Goal: Task Accomplishment & Management: Manage account settings

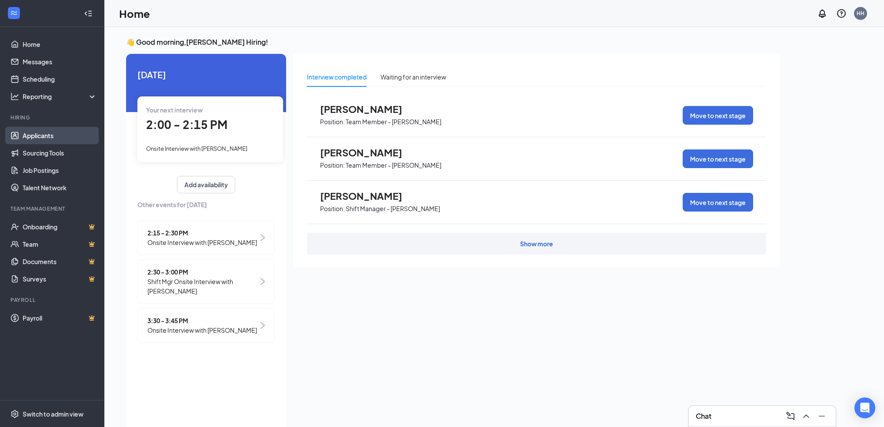
click at [27, 138] on link "Applicants" at bounding box center [60, 135] width 74 height 17
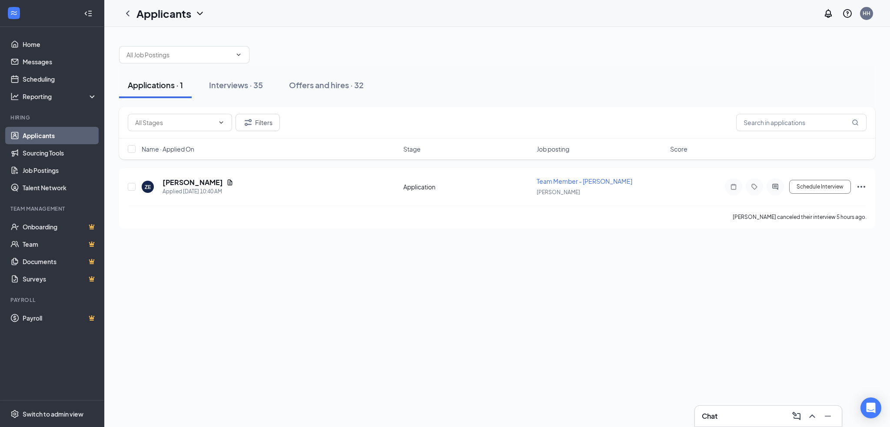
click at [810, 412] on icon "ChevronUp" at bounding box center [812, 416] width 10 height 10
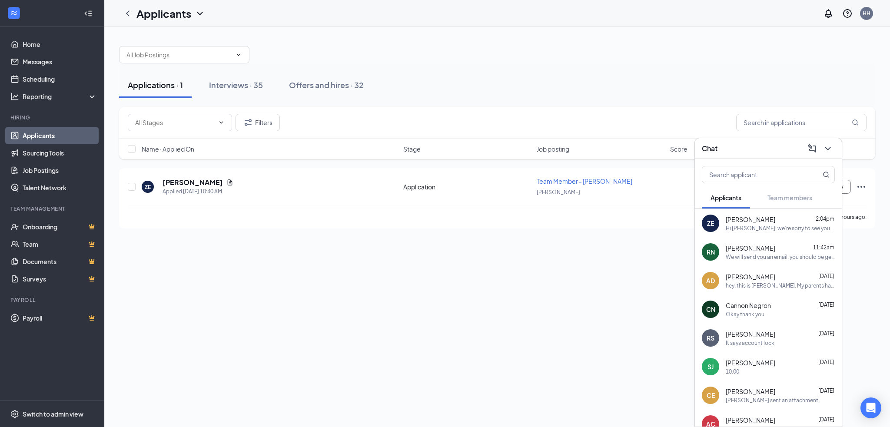
click at [760, 232] on div "ZE [PERSON_NAME] 2:04pm Hi [PERSON_NAME], we’re sorry to see you go! Your meeti…" at bounding box center [768, 223] width 147 height 29
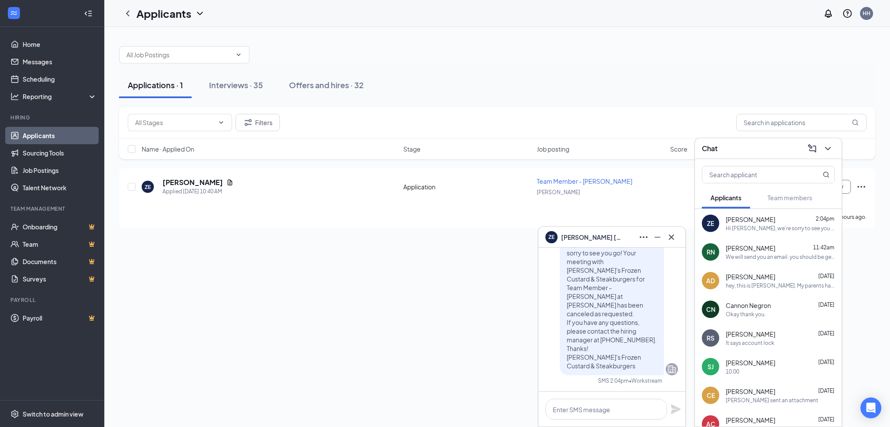
click at [732, 263] on div "RN [PERSON_NAME] 11:42am We will send you an email. you should be getting it [D…" at bounding box center [768, 252] width 147 height 29
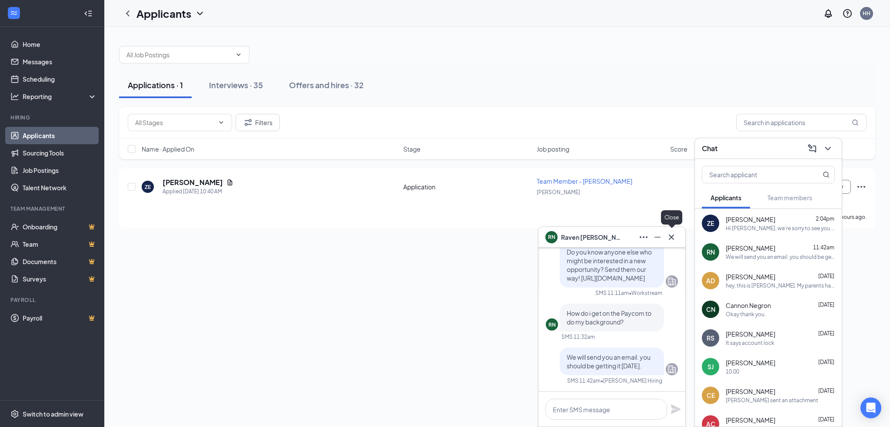
click at [671, 233] on icon "Cross" at bounding box center [672, 237] width 10 height 10
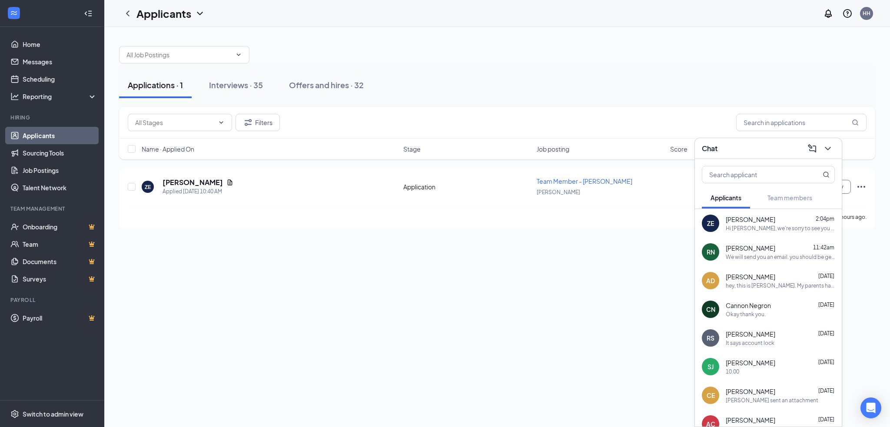
click at [770, 306] on span "Cannon Negron" at bounding box center [748, 305] width 45 height 9
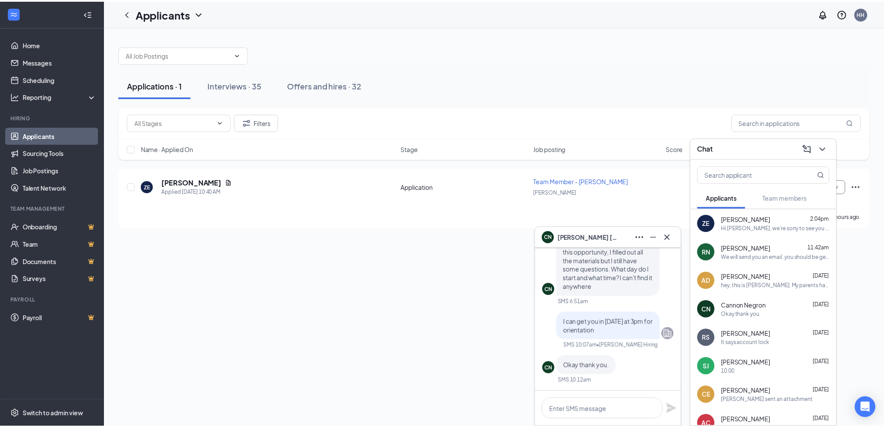
scroll to position [-43, 0]
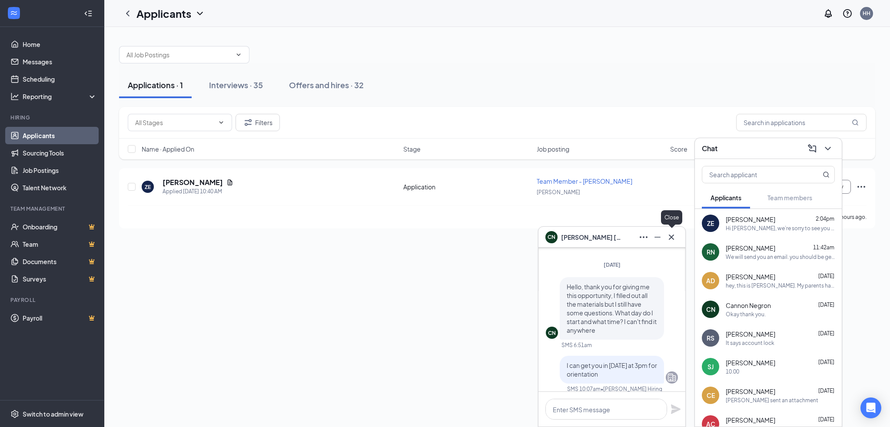
click at [675, 240] on icon "Cross" at bounding box center [672, 237] width 10 height 10
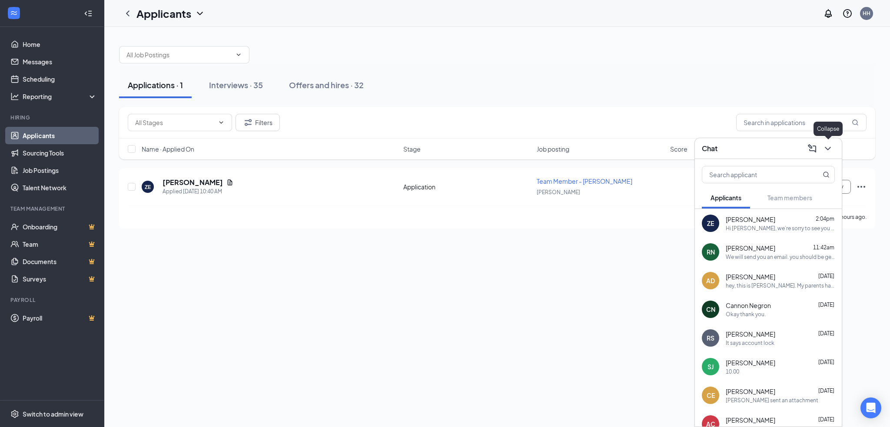
click at [826, 149] on icon "ChevronDown" at bounding box center [828, 148] width 10 height 10
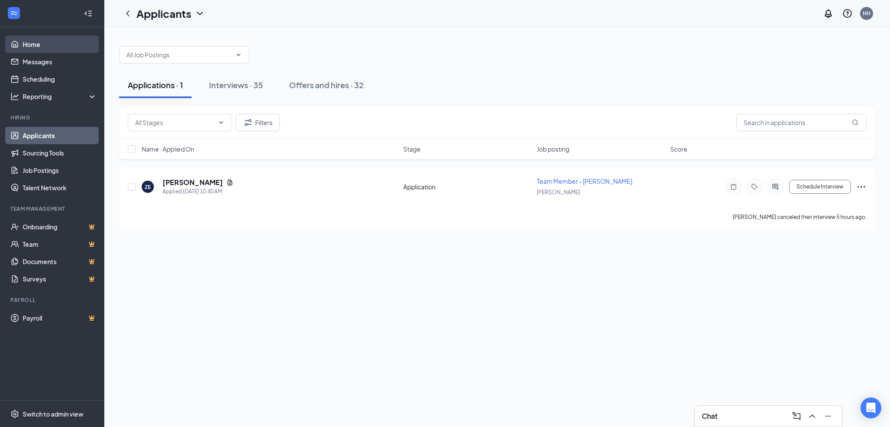
click at [47, 49] on link "Home" at bounding box center [60, 44] width 74 height 17
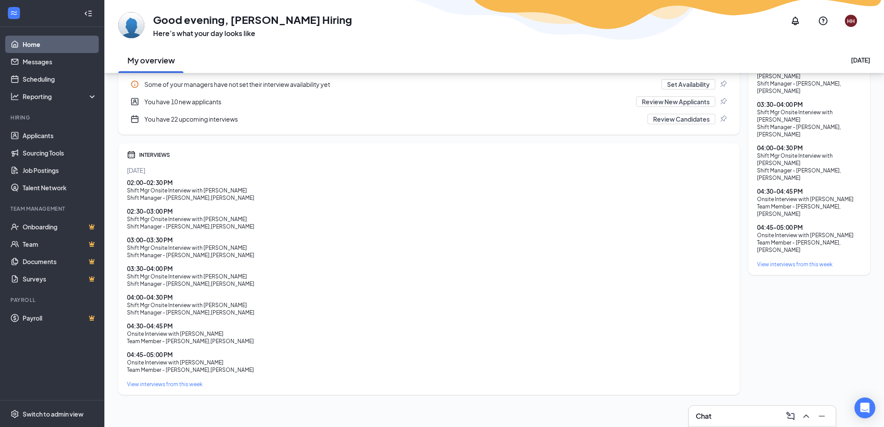
scroll to position [193, 0]
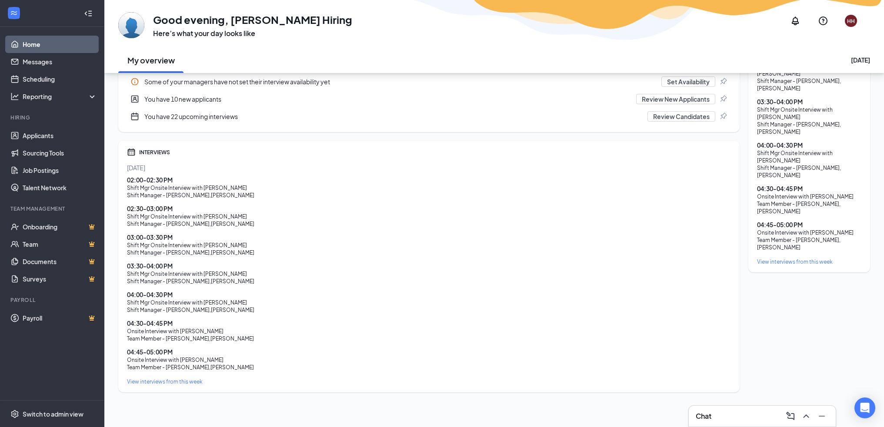
click at [162, 266] on div "03:30 - 04:00 PM" at bounding box center [429, 266] width 604 height 9
drag, startPoint x: 162, startPoint y: 266, endPoint x: 387, endPoint y: 168, distance: 244.8
click at [387, 168] on div "[DATE]" at bounding box center [429, 167] width 604 height 9
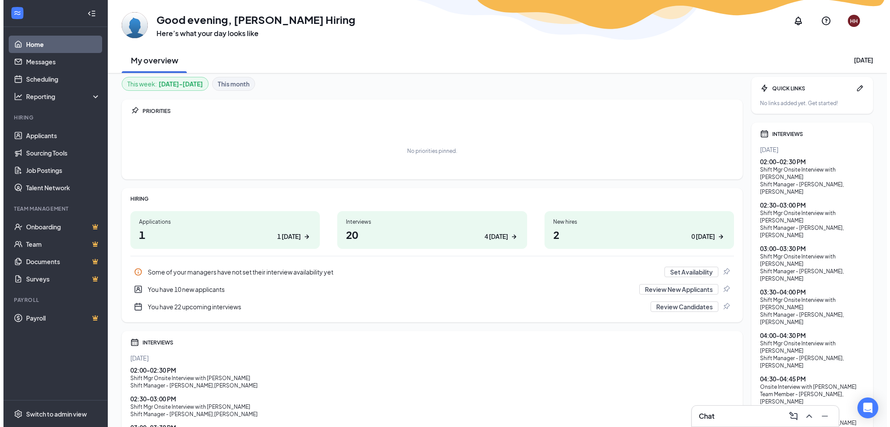
scroll to position [0, 0]
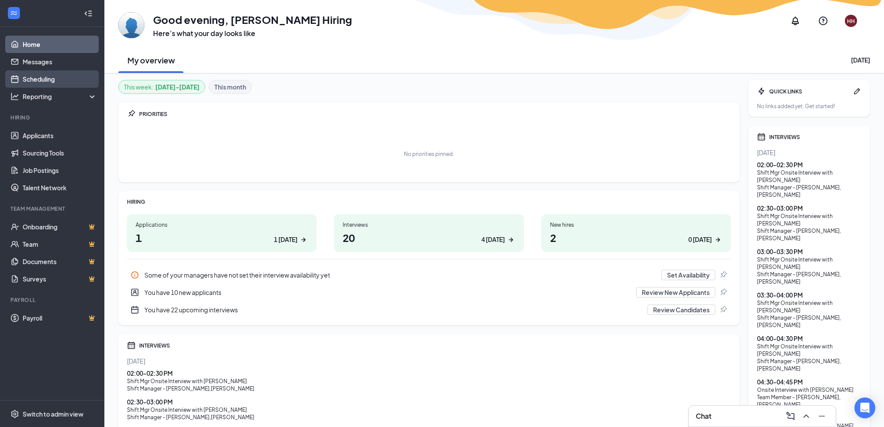
click at [48, 74] on link "Scheduling" at bounding box center [60, 78] width 74 height 17
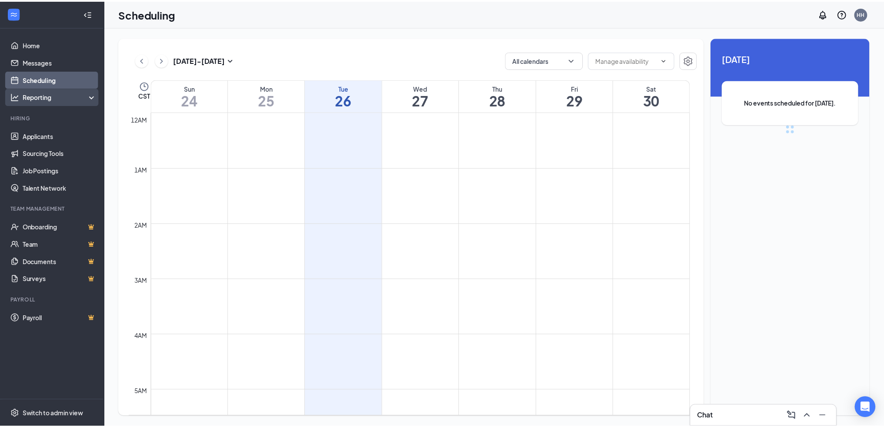
scroll to position [427, 0]
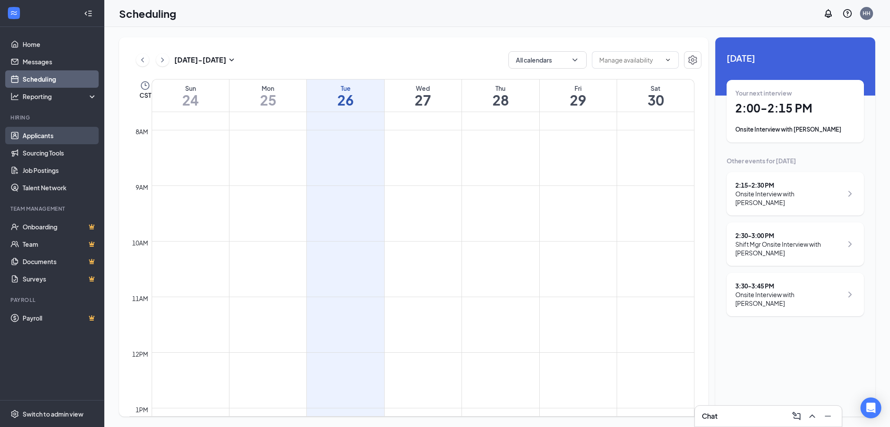
click at [56, 137] on link "Applicants" at bounding box center [60, 135] width 74 height 17
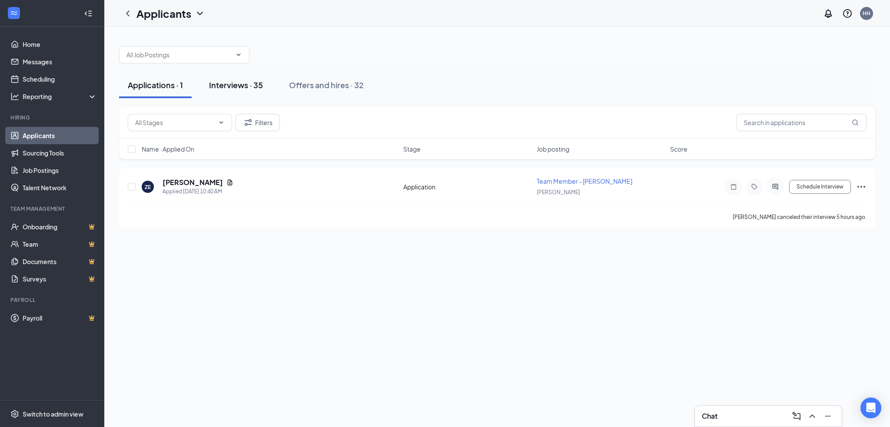
click at [224, 83] on div "Interviews · 35" at bounding box center [236, 85] width 54 height 11
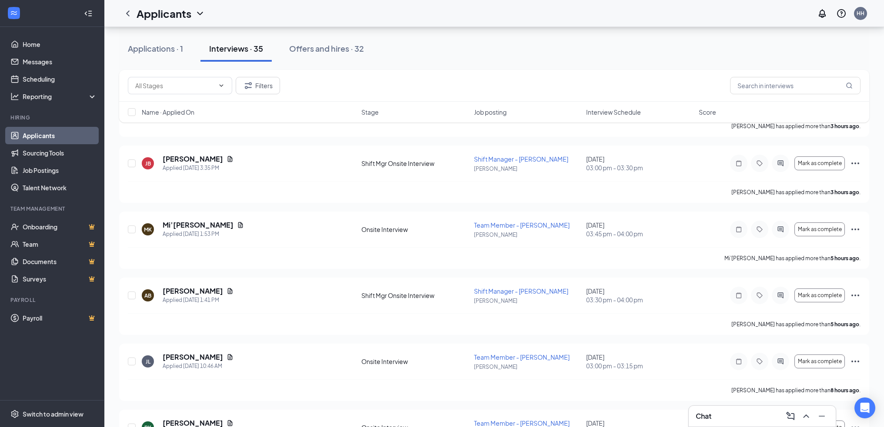
scroll to position [217, 0]
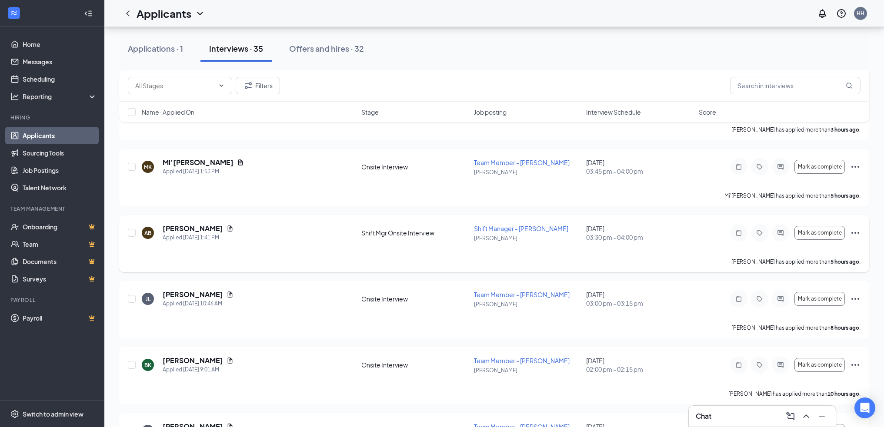
click at [856, 233] on icon "Ellipses" at bounding box center [855, 233] width 10 height 10
click at [303, 203] on div "Mi’[PERSON_NAME] has applied more than 5 hours ago ." at bounding box center [494, 196] width 733 height 22
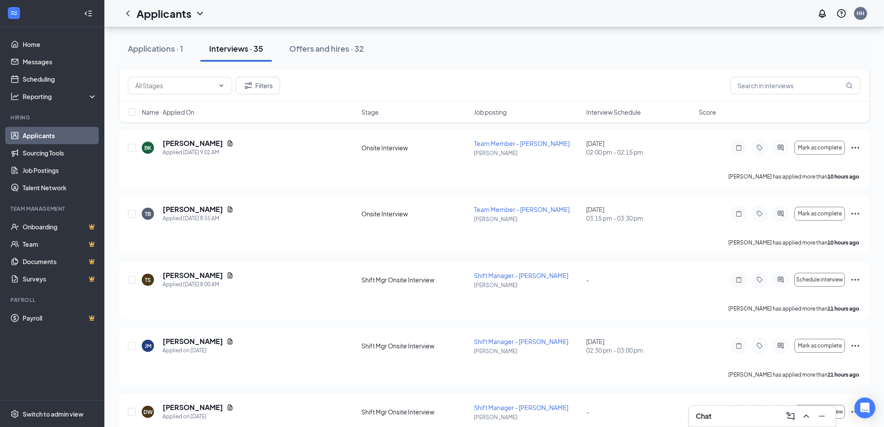
scroll to position [478, 0]
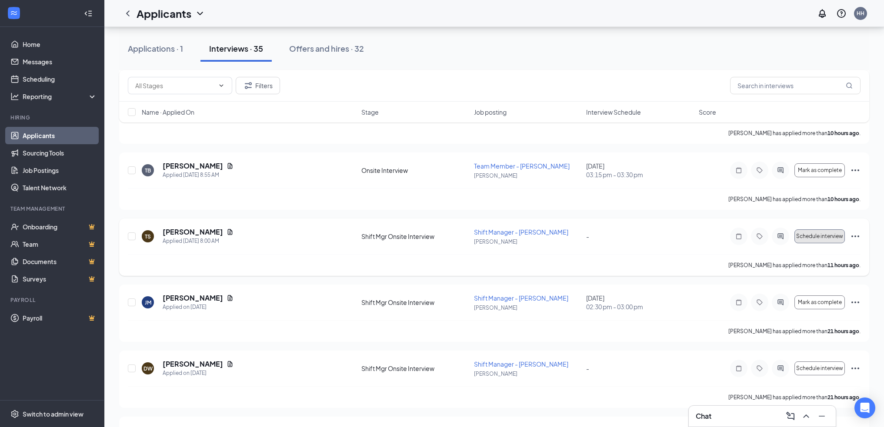
click at [824, 238] on span "Schedule interview" at bounding box center [819, 236] width 47 height 6
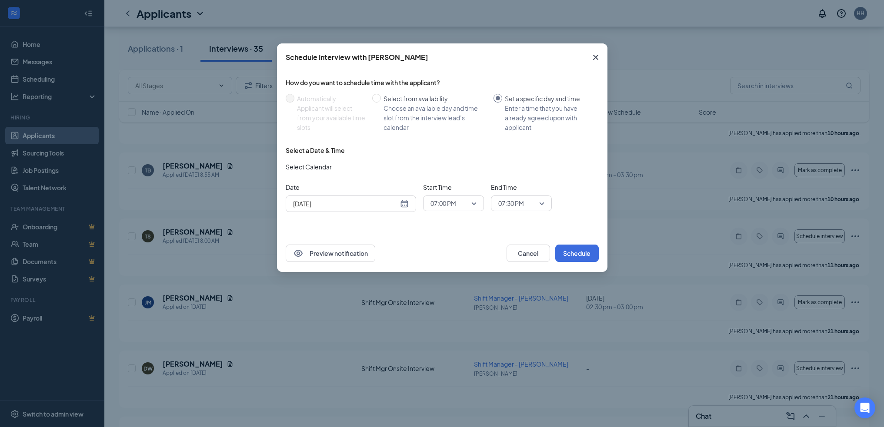
click at [599, 60] on icon "Cross" at bounding box center [595, 57] width 10 height 10
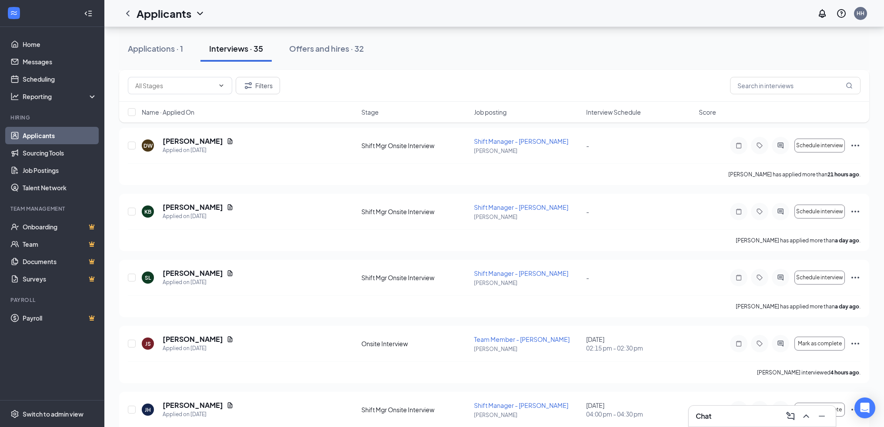
scroll to position [696, 0]
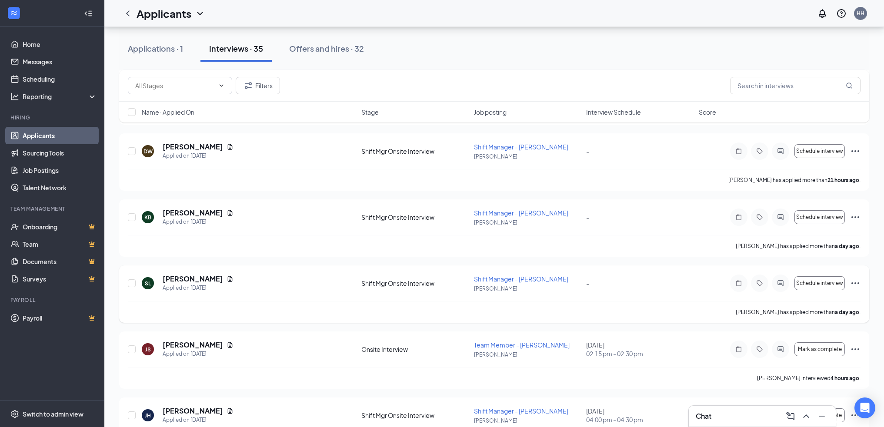
click at [857, 286] on icon "Ellipses" at bounding box center [855, 283] width 10 height 10
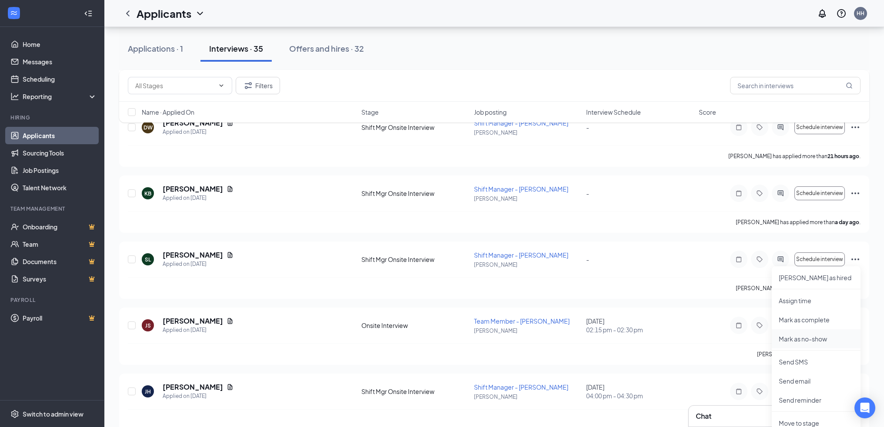
scroll to position [739, 0]
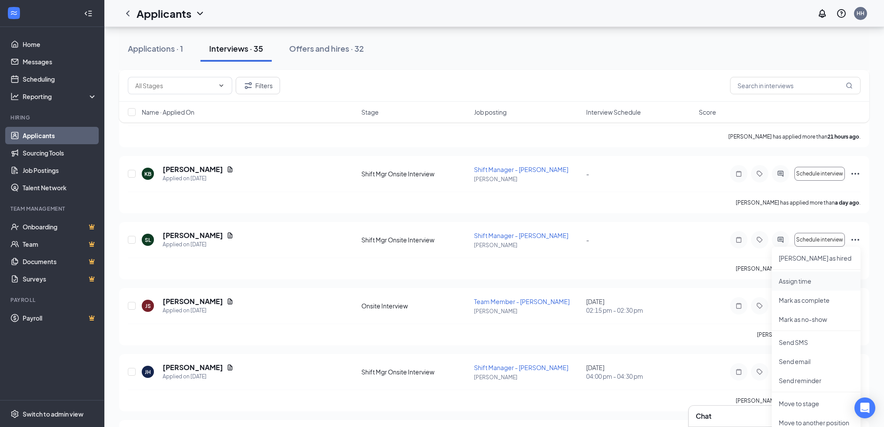
click at [797, 275] on li "Assign time" at bounding box center [816, 281] width 89 height 19
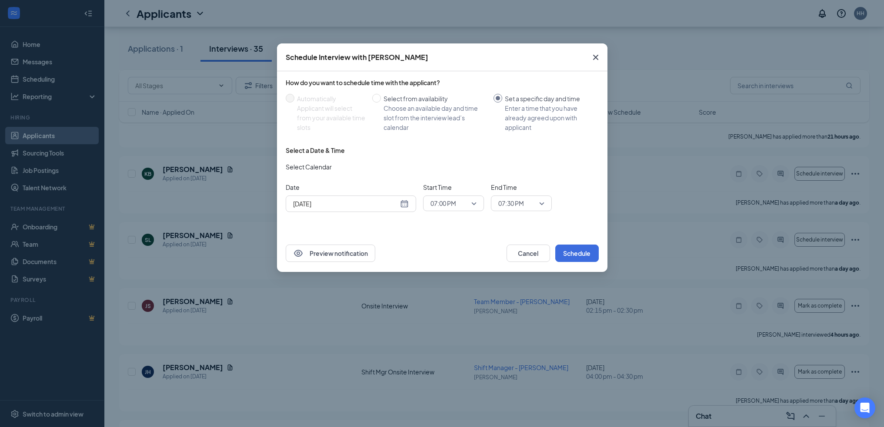
click at [595, 55] on icon "Cross" at bounding box center [595, 57] width 10 height 10
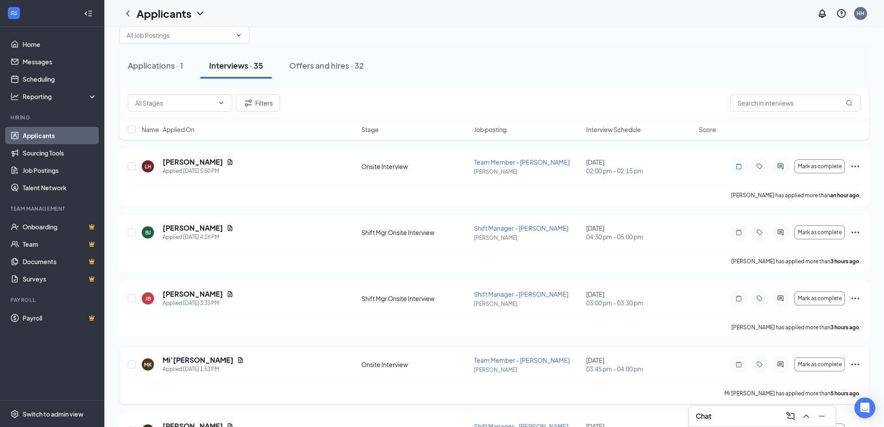
scroll to position [0, 0]
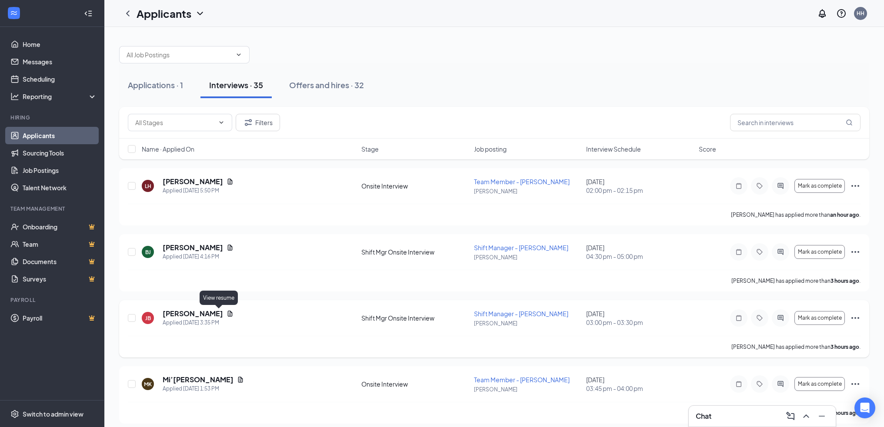
click at [228, 313] on icon "Document" at bounding box center [230, 314] width 5 height 6
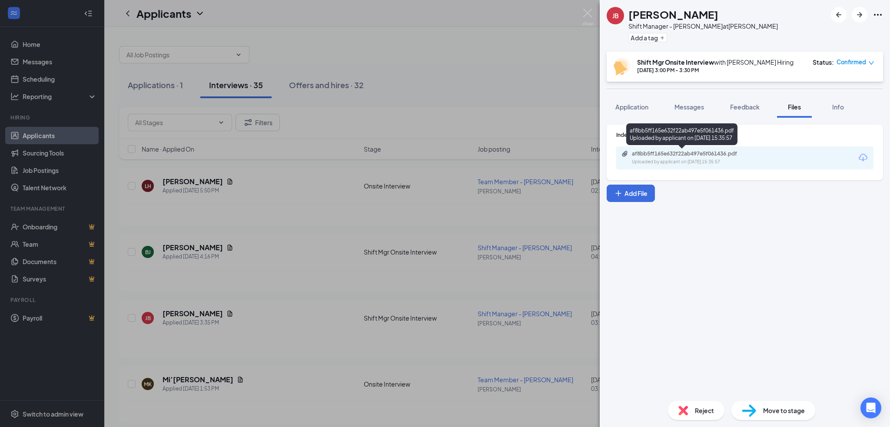
click at [703, 156] on div "af8bb5ff165e632f22ab497e5f061436.pdf" at bounding box center [693, 153] width 122 height 7
click at [480, 77] on div "[PERSON_NAME] Shift Manager - [PERSON_NAME] at [PERSON_NAME] Add a tag Shift Mg…" at bounding box center [445, 213] width 890 height 427
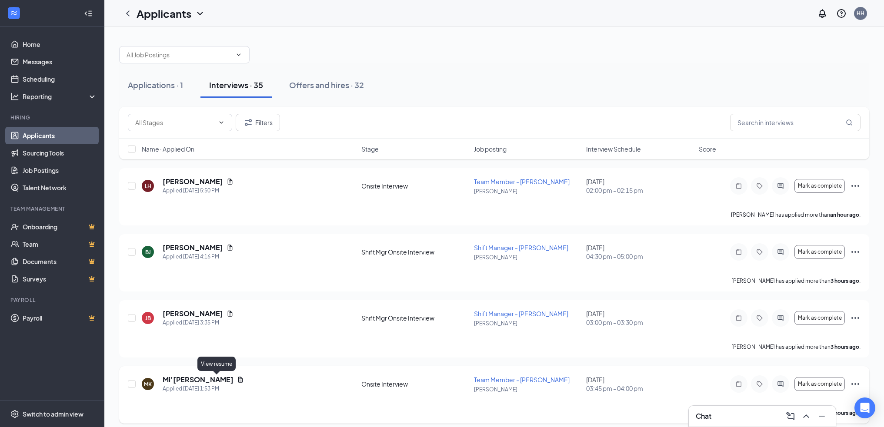
click at [238, 383] on icon "Document" at bounding box center [240, 380] width 5 height 6
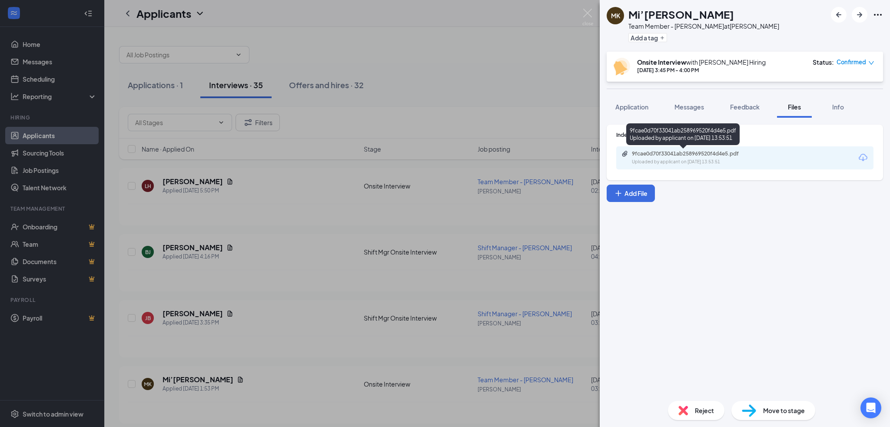
click at [684, 156] on div "9fcae0d70f33041ab258969520f4d4e5.pdf" at bounding box center [693, 153] width 122 height 7
click at [555, 178] on div "MK Mi’[PERSON_NAME] Team Member - [PERSON_NAME] at [PERSON_NAME] Add a tag Onsi…" at bounding box center [445, 213] width 890 height 427
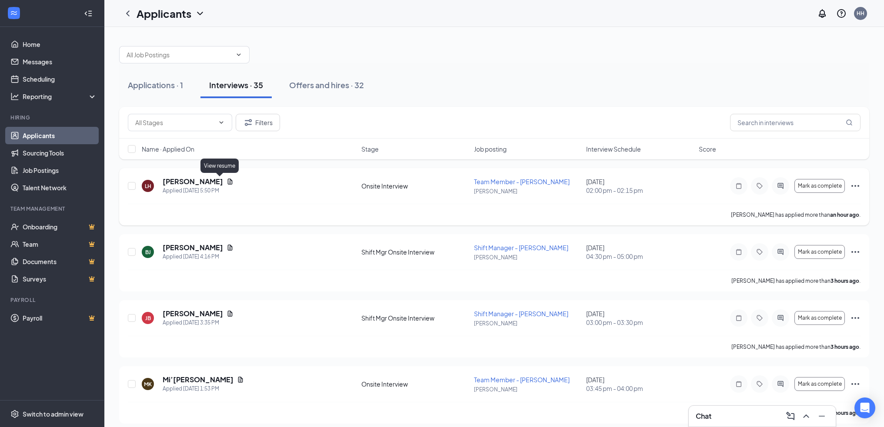
click at [228, 183] on icon "Document" at bounding box center [230, 182] width 5 height 6
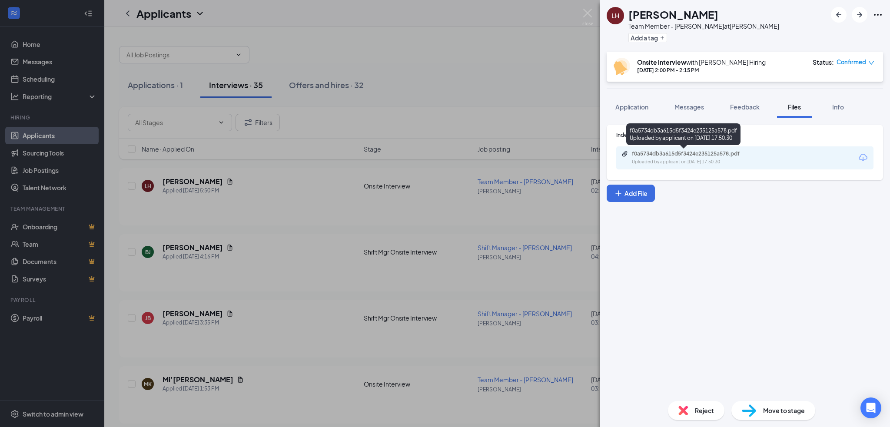
click at [728, 157] on div "f0a5734db3a615d5f3424e235125a578.pdf Uploaded by applicant on [DATE] 17:50:30" at bounding box center [692, 157] width 141 height 15
click at [364, 189] on div "LH [PERSON_NAME] Team Member - [PERSON_NAME] at [PERSON_NAME] Add a tag Onsite …" at bounding box center [445, 213] width 890 height 427
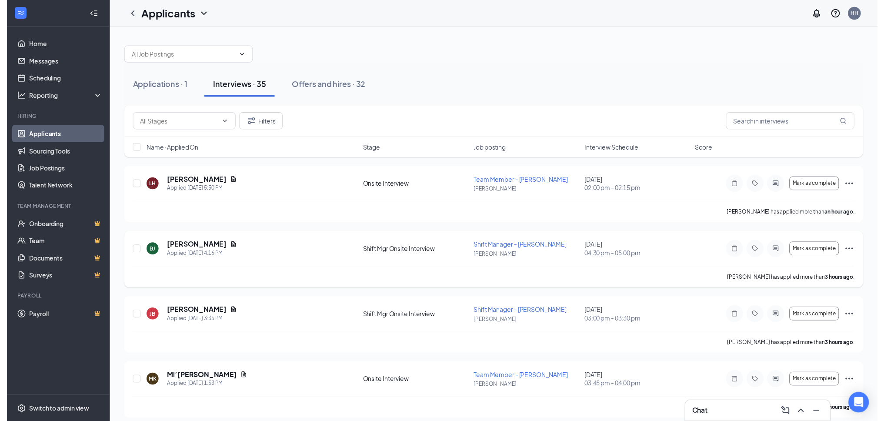
scroll to position [43, 0]
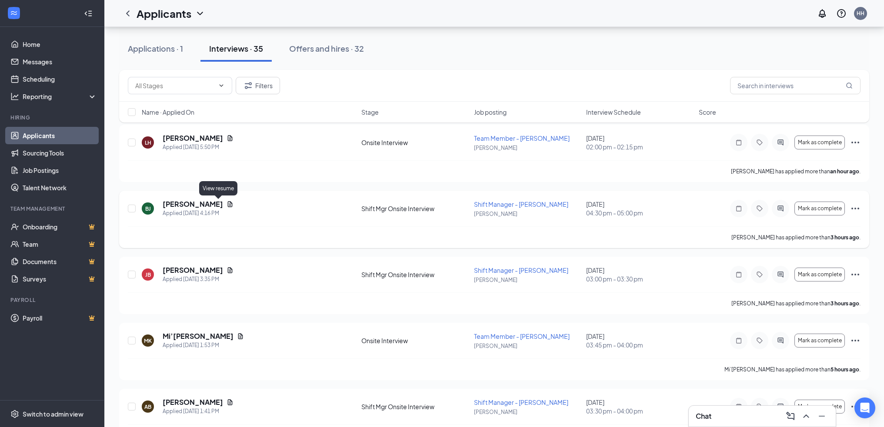
click at [228, 203] on icon "Document" at bounding box center [230, 204] width 5 height 6
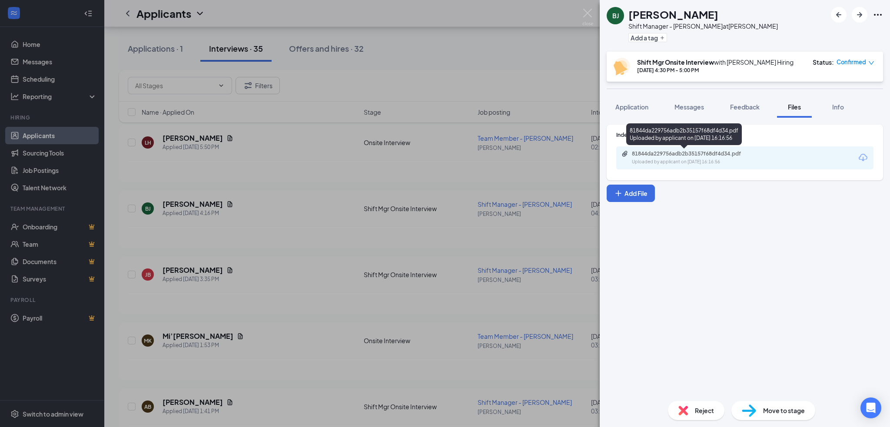
click at [735, 151] on div "81844da229756adb2b35157f68df4d34.pdf" at bounding box center [693, 153] width 122 height 7
click at [251, 251] on div "[PERSON_NAME] [PERSON_NAME] Shift Manager - [PERSON_NAME] at [PERSON_NAME] Add …" at bounding box center [445, 213] width 890 height 427
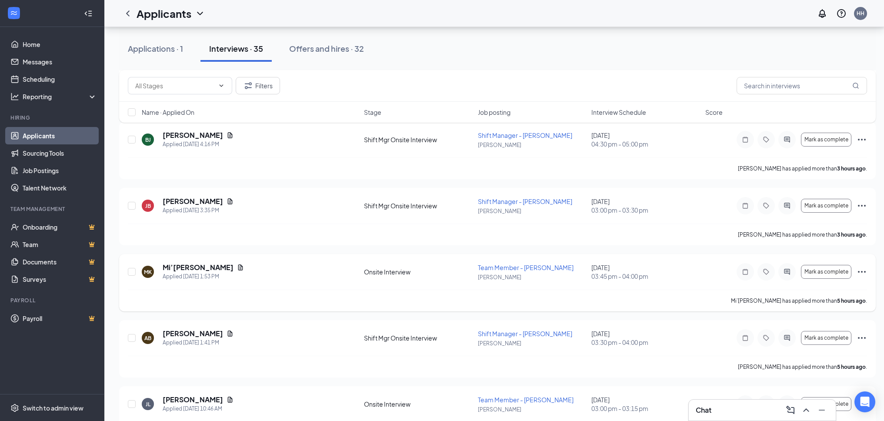
scroll to position [130, 0]
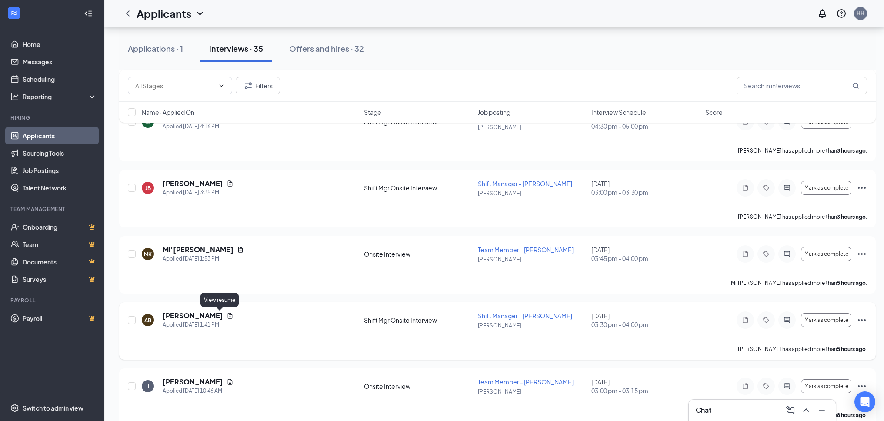
click at [227, 316] on icon "Document" at bounding box center [230, 315] width 7 height 7
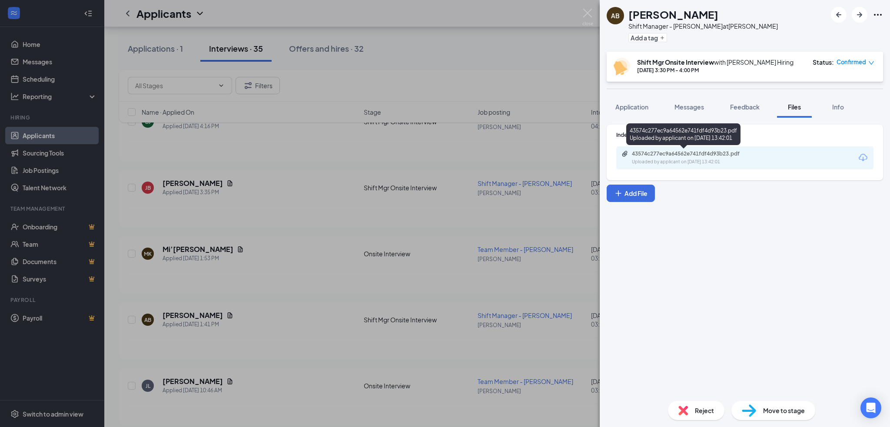
click at [689, 158] on div "43574c277ec9a64562e741fdf4d93b23.pdf Uploaded by applicant on [DATE] 13:42:01" at bounding box center [692, 157] width 141 height 15
click at [395, 321] on div "AB [PERSON_NAME] Shift Manager - [PERSON_NAME] at [PERSON_NAME] Add a tag Shift…" at bounding box center [445, 213] width 890 height 427
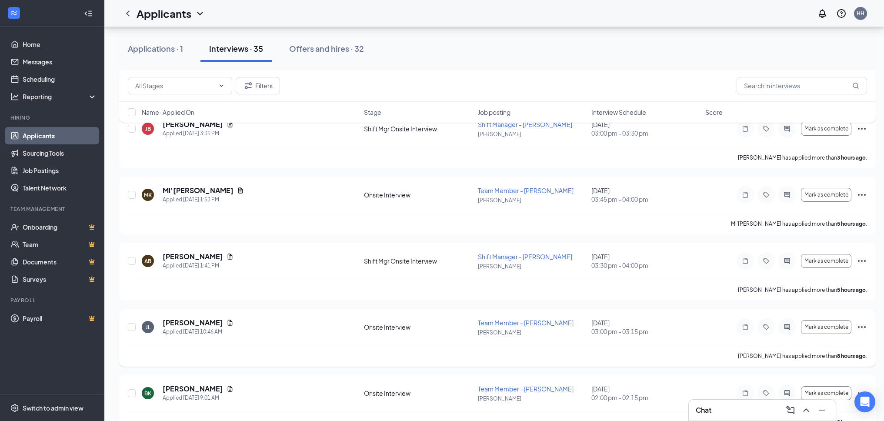
scroll to position [217, 0]
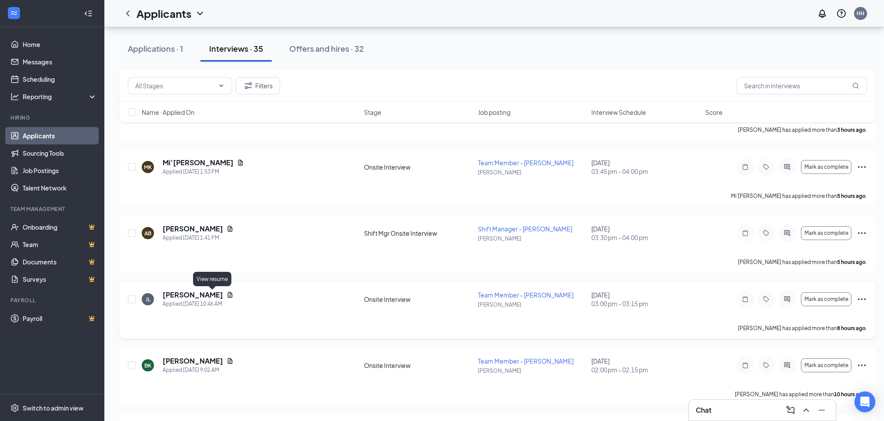
click at [228, 294] on icon "Document" at bounding box center [230, 295] width 5 height 6
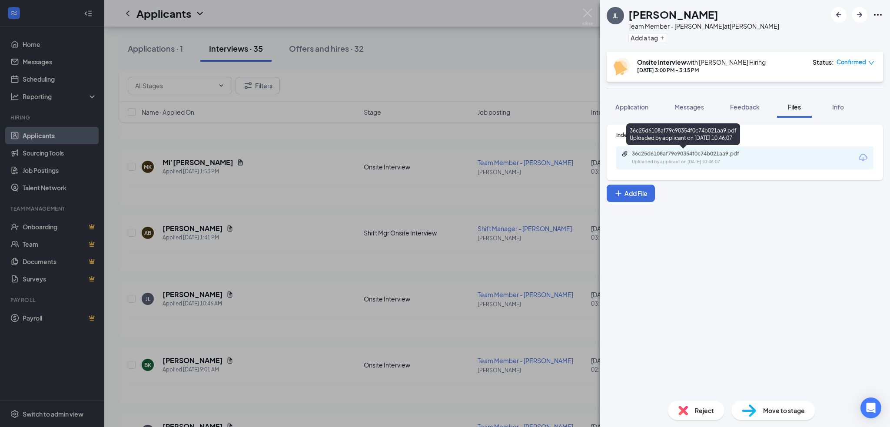
click at [645, 160] on div "Uploaded by applicant on [DATE] 10:46:07" at bounding box center [697, 162] width 130 height 7
drag, startPoint x: 305, startPoint y: 231, endPoint x: 310, endPoint y: 234, distance: 5.7
click at [305, 232] on div "[PERSON_NAME] Team Member - [PERSON_NAME] at [PERSON_NAME] Add a tag Onsite Int…" at bounding box center [445, 213] width 890 height 427
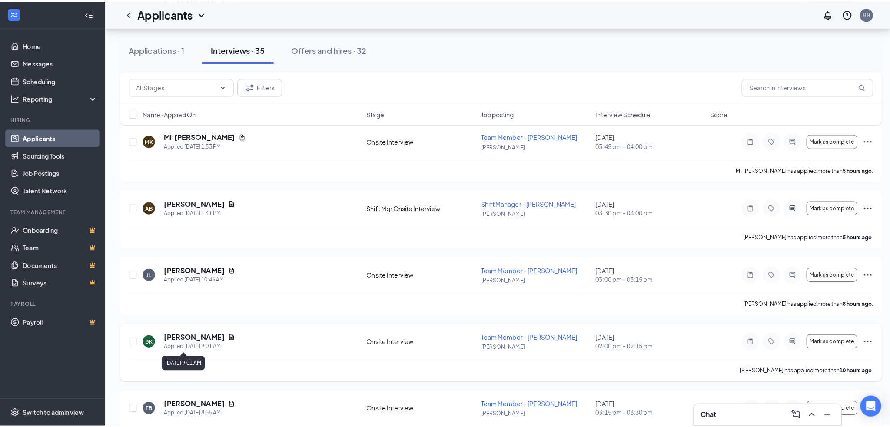
scroll to position [261, 0]
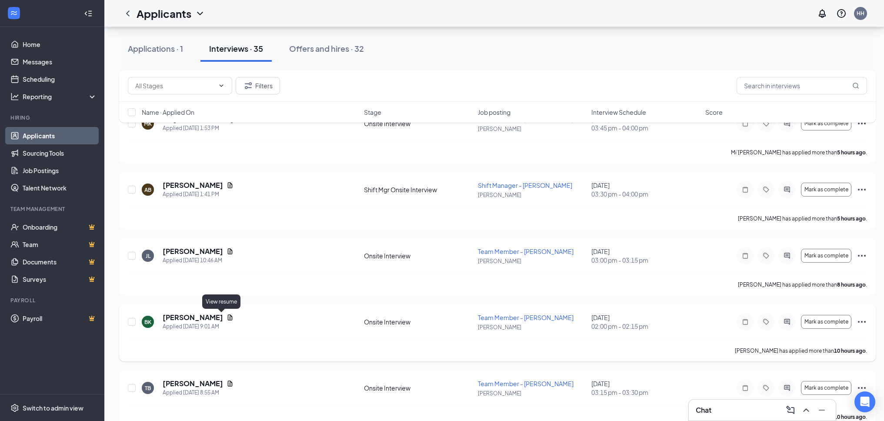
click at [227, 318] on icon "Document" at bounding box center [230, 317] width 7 height 7
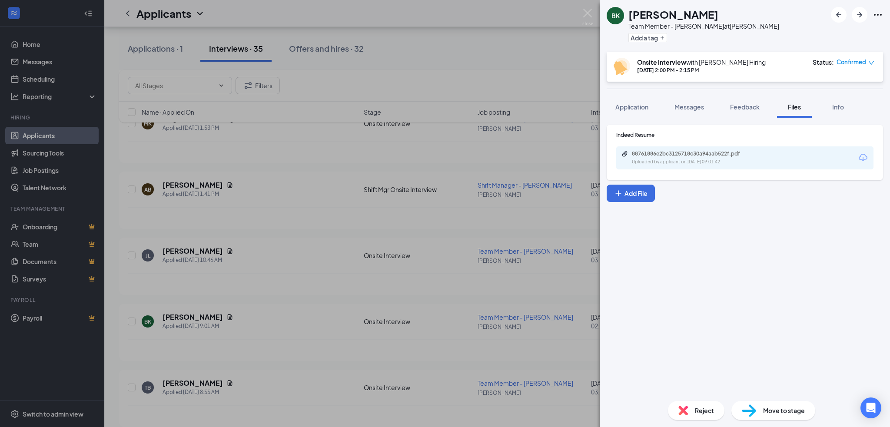
click at [707, 167] on div "88761886e2bc3125718c30a94aab522f.pdf Uploaded by applicant on [DATE] 09:01:42" at bounding box center [745, 158] width 257 height 23
click at [707, 155] on div "88761886e2bc3125718c30a94aab522f.pdf" at bounding box center [693, 153] width 122 height 7
click at [591, 17] on img at bounding box center [588, 17] width 11 height 17
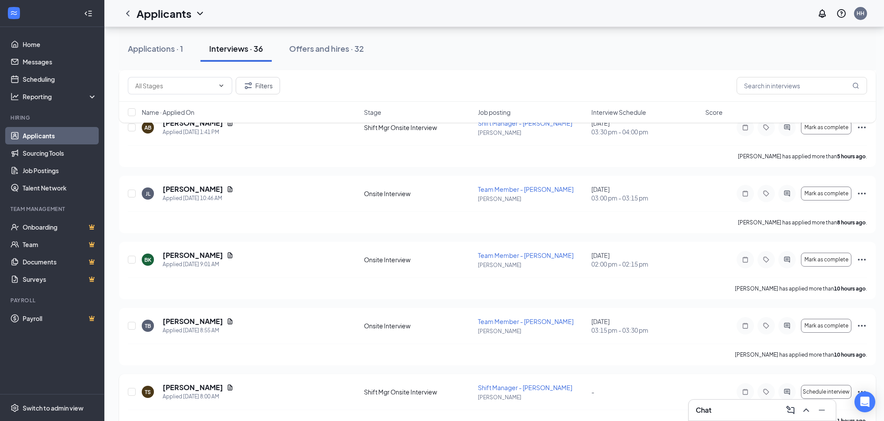
scroll to position [348, 0]
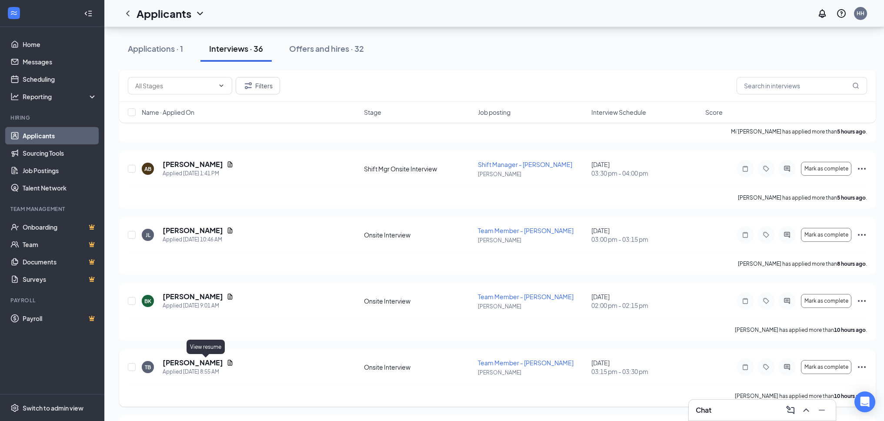
click at [227, 362] on icon "Document" at bounding box center [230, 362] width 7 height 7
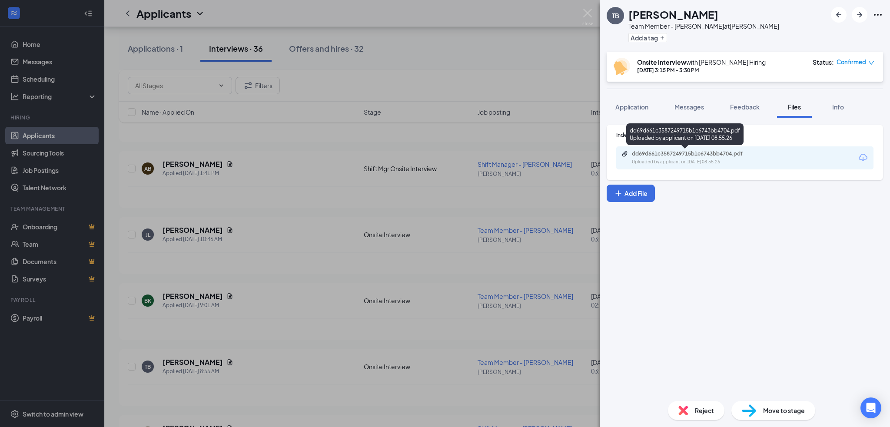
click at [683, 154] on div "dd69d661c3587249715b1e6743bb4704.pdf" at bounding box center [693, 153] width 122 height 7
click at [275, 346] on div "TB [PERSON_NAME] Team Member - [PERSON_NAME] at [PERSON_NAME] Add a tag Onsite …" at bounding box center [445, 213] width 890 height 427
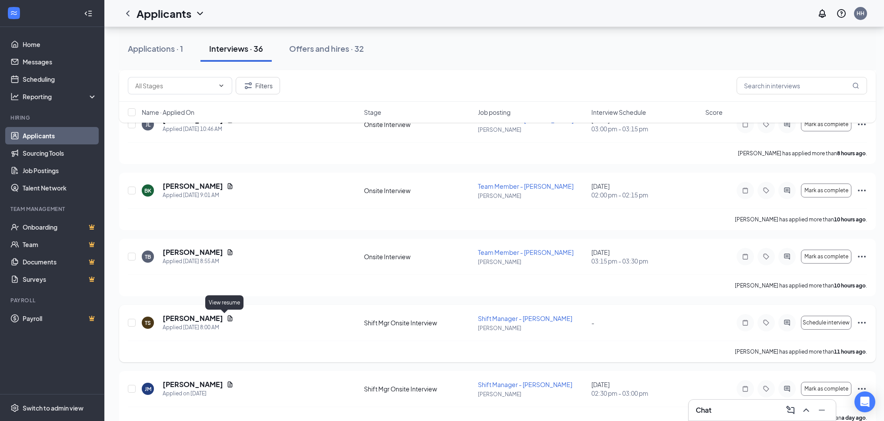
scroll to position [478, 0]
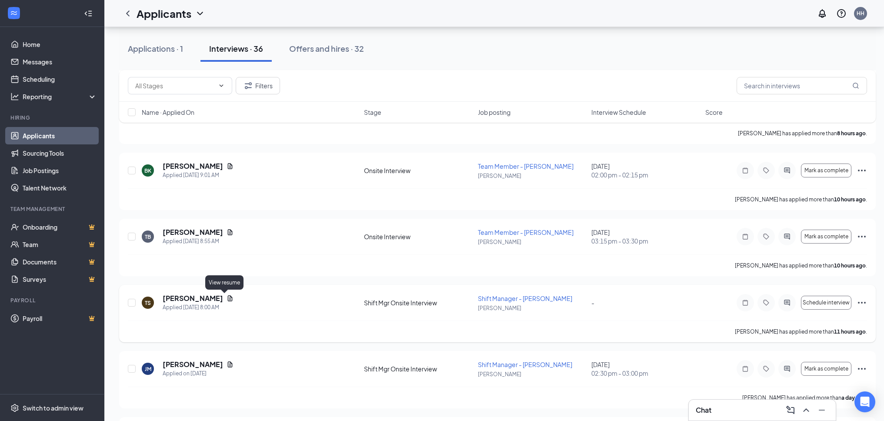
click at [228, 296] on icon "Document" at bounding box center [230, 298] width 5 height 6
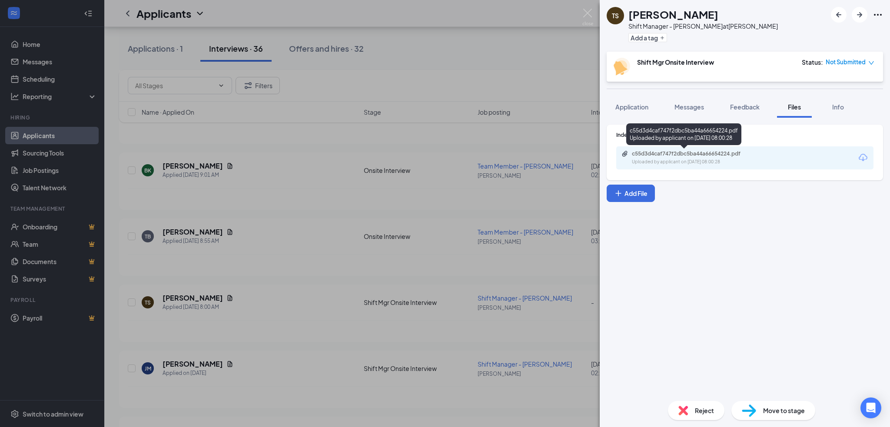
click at [677, 153] on div "c55d3d4caf747f2dbc5ba44a66654224.pdf" at bounding box center [693, 153] width 122 height 7
click at [589, 16] on img at bounding box center [588, 17] width 11 height 17
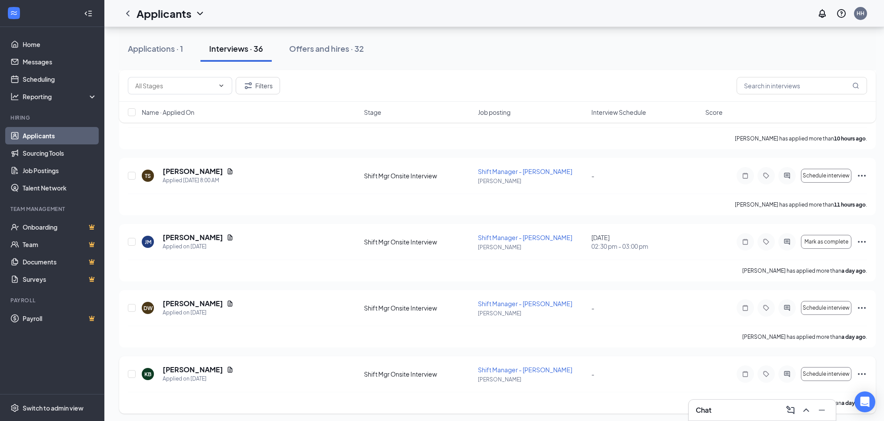
scroll to position [652, 0]
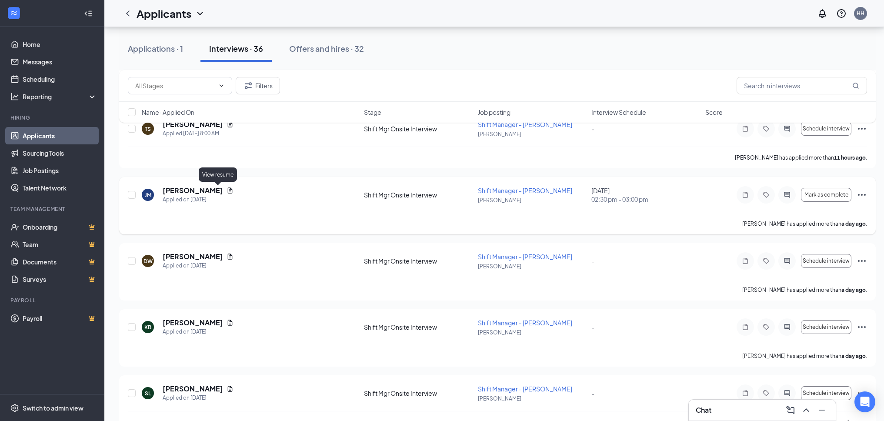
click at [227, 189] on icon "Document" at bounding box center [230, 190] width 7 height 7
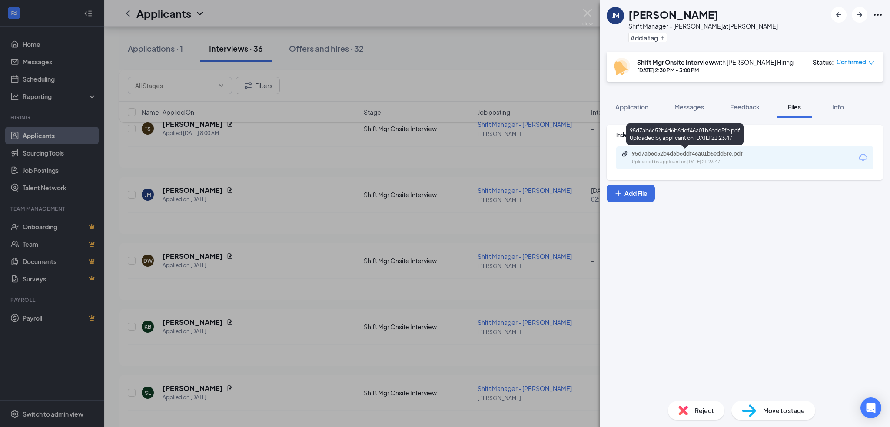
click at [678, 162] on div "Uploaded by applicant on [DATE] 21:23:47" at bounding box center [697, 162] width 130 height 7
click at [312, 211] on div "[PERSON_NAME] [PERSON_NAME] Shift Manager - [PERSON_NAME] at [PERSON_NAME] Add …" at bounding box center [445, 213] width 890 height 427
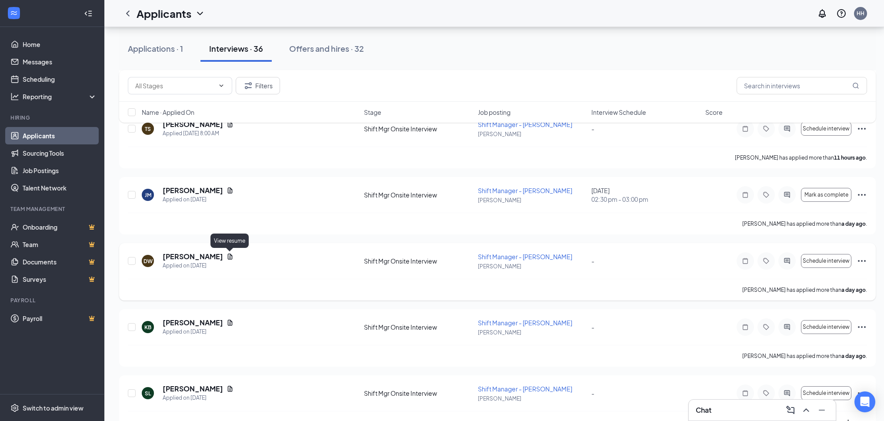
click at [229, 258] on icon "Document" at bounding box center [230, 256] width 7 height 7
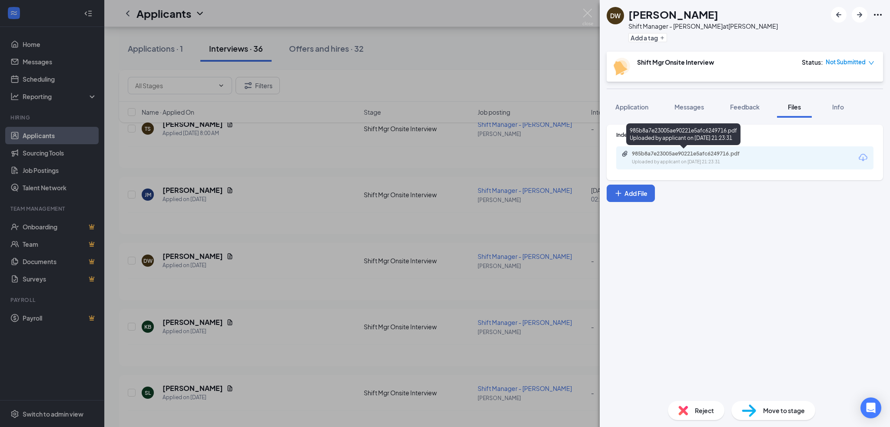
click at [689, 155] on div "985b8a7e23005ae90221e5afc6249716.pdf" at bounding box center [693, 153] width 122 height 7
click at [580, 10] on div "DW [PERSON_NAME] Shift Manager - [PERSON_NAME] at [PERSON_NAME] Add a tag Shift…" at bounding box center [445, 213] width 890 height 427
click at [584, 11] on div "Applicants HH" at bounding box center [497, 13] width 786 height 27
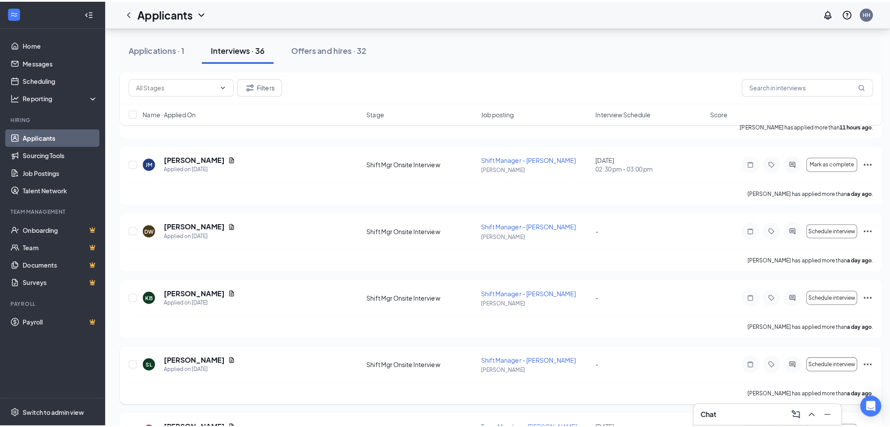
scroll to position [739, 0]
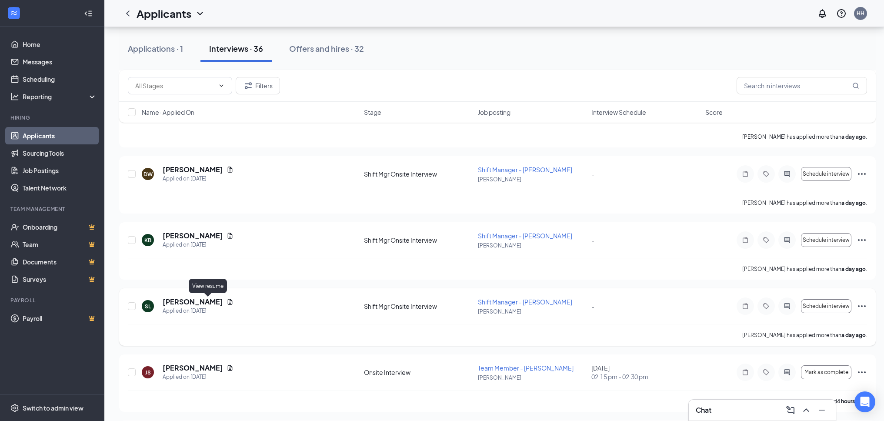
click at [227, 302] on icon "Document" at bounding box center [230, 301] width 7 height 7
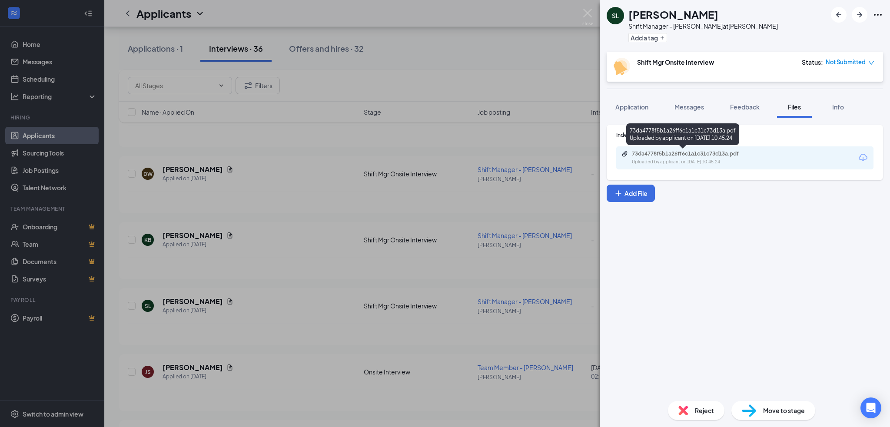
click at [657, 152] on div "73da4778f5b1a26ff6c1a1c31c73d13a.pdf" at bounding box center [693, 153] width 122 height 7
click at [288, 250] on div "SL [PERSON_NAME] Shift Manager - [PERSON_NAME] at [PERSON_NAME] Add a tag Shift…" at bounding box center [445, 213] width 890 height 427
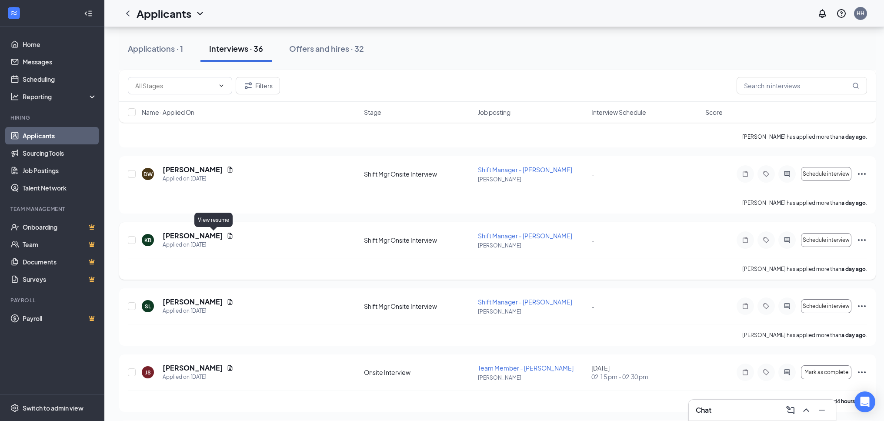
click at [227, 233] on icon "Document" at bounding box center [230, 235] width 7 height 7
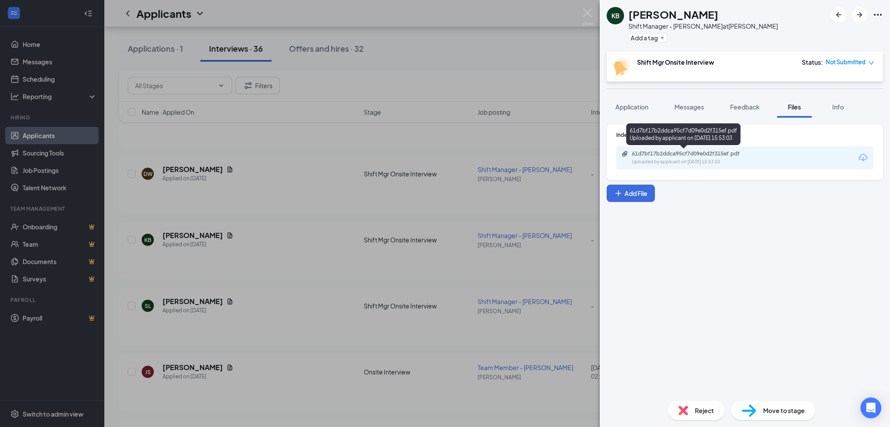
click at [674, 156] on div "61d7bf17b2ddca95cf7d09e0d2f315ef.pdf" at bounding box center [693, 153] width 122 height 7
click at [584, 11] on img at bounding box center [588, 17] width 11 height 17
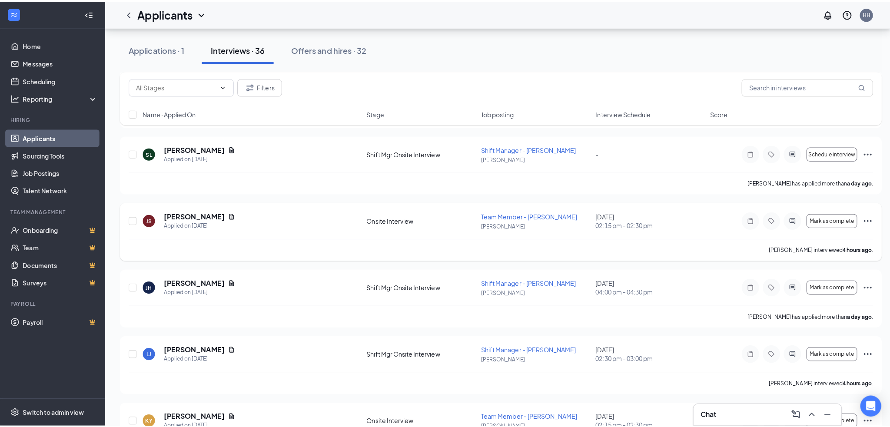
scroll to position [913, 0]
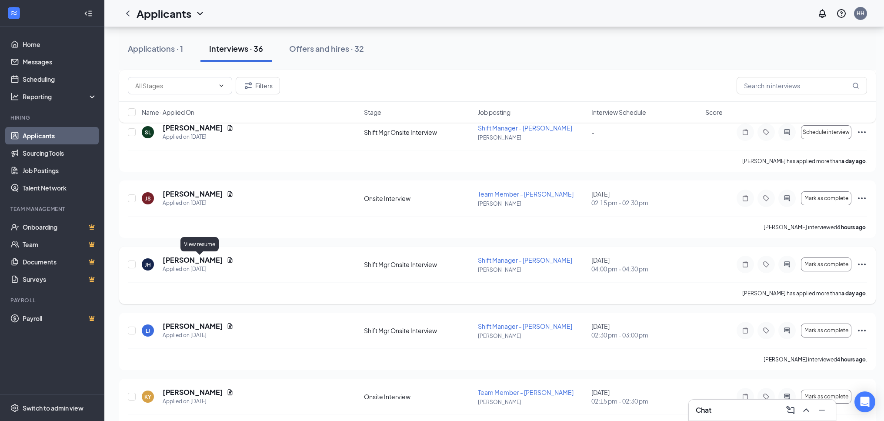
click at [228, 260] on icon "Document" at bounding box center [230, 260] width 5 height 6
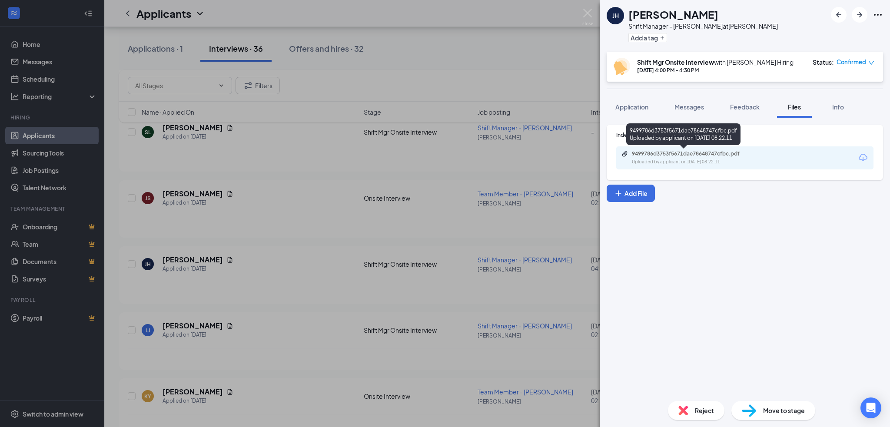
click at [660, 160] on div "Uploaded by applicant on [DATE] 08:22:11" at bounding box center [697, 162] width 130 height 7
